Goal: Check status: Check status

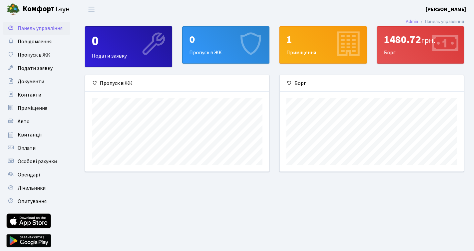
scroll to position [96, 184]
click at [33, 147] on span "Оплати" at bounding box center [27, 147] width 18 height 7
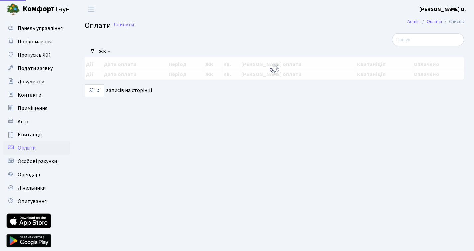
select select "25"
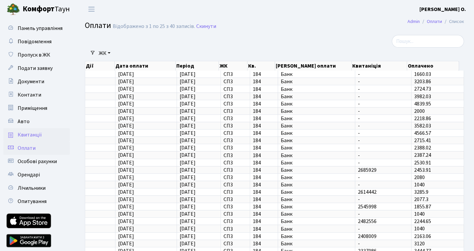
click at [23, 138] on span "Квитанції" at bounding box center [30, 134] width 24 height 7
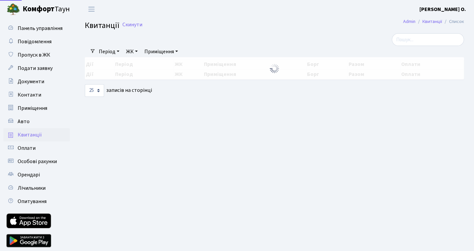
select select "25"
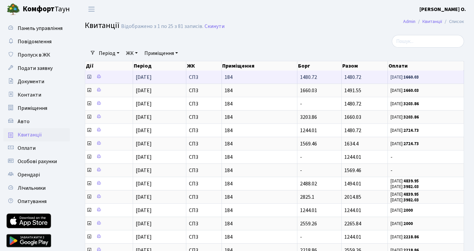
click at [88, 78] on icon at bounding box center [88, 76] width 5 height 5
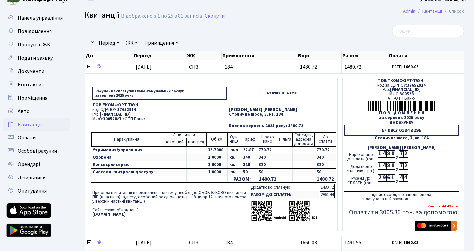
scroll to position [10, 0]
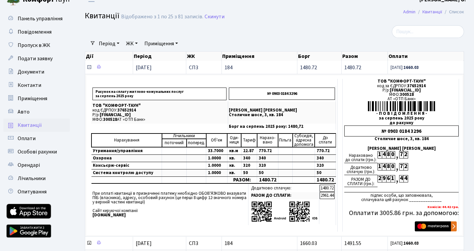
click at [90, 68] on icon at bounding box center [88, 67] width 5 height 5
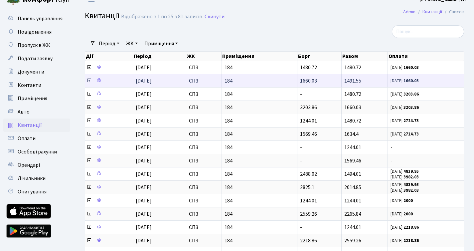
click at [88, 81] on icon at bounding box center [88, 80] width 5 height 5
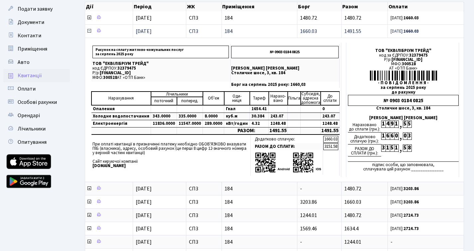
scroll to position [27, 0]
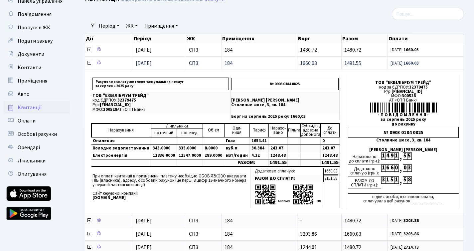
click at [89, 64] on icon at bounding box center [88, 62] width 5 height 5
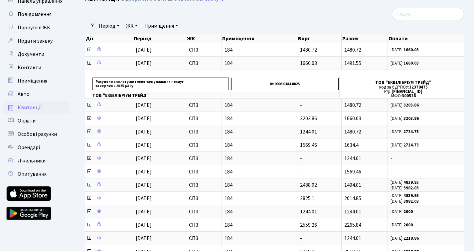
click at [87, 43] on th "Дії" at bounding box center [109, 38] width 48 height 9
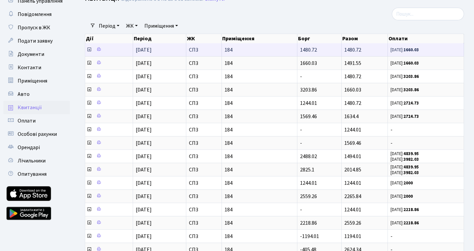
click at [87, 49] on icon at bounding box center [88, 49] width 5 height 5
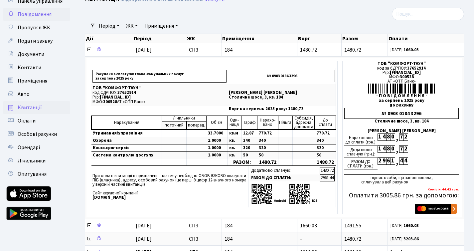
scroll to position [0, 0]
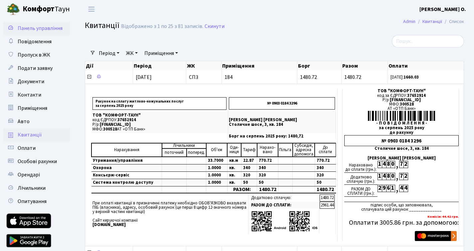
click at [36, 27] on span "Панель управління" at bounding box center [40, 28] width 45 height 7
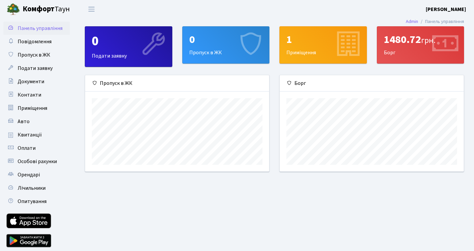
scroll to position [96, 184]
